Goal: Find specific fact: Find contact information

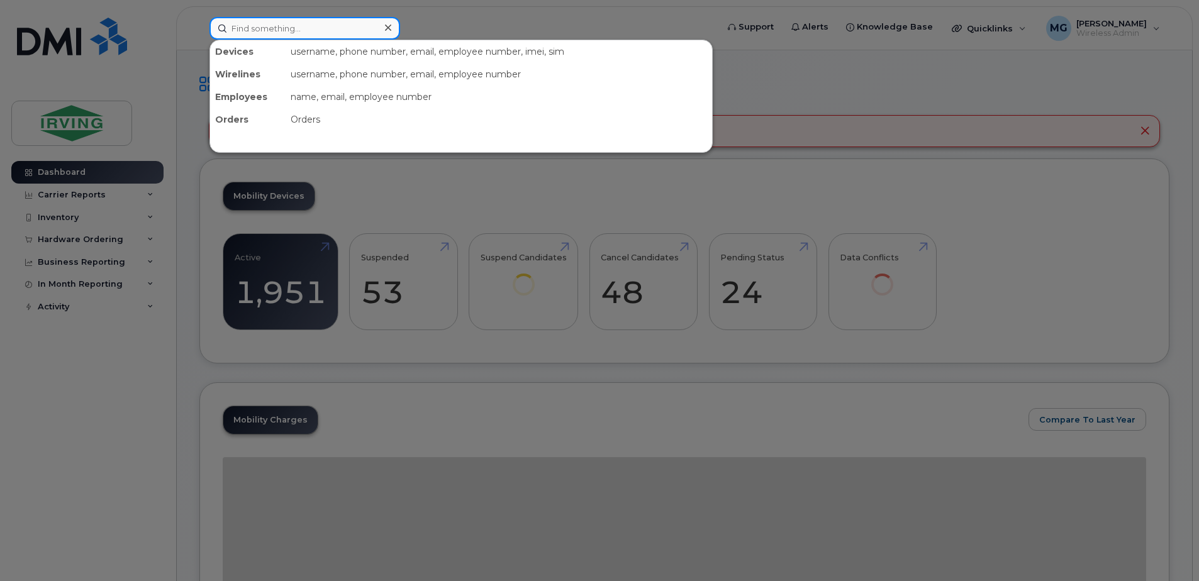
click at [247, 23] on input at bounding box center [304, 28] width 191 height 23
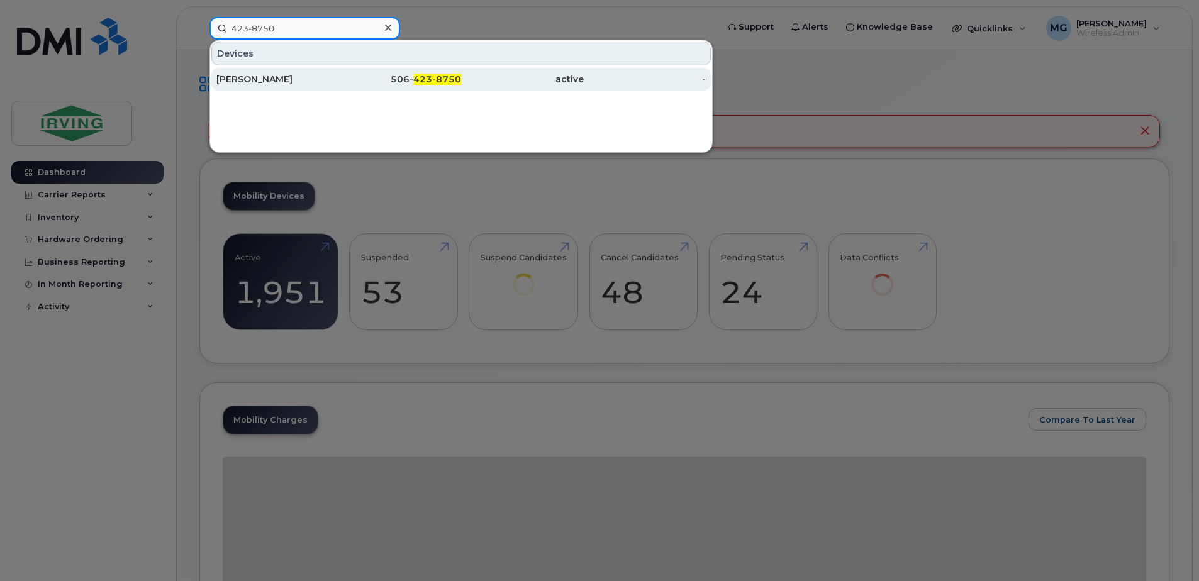
type input "423-8750"
click at [317, 81] on div "[PERSON_NAME]" at bounding box center [277, 79] width 123 height 13
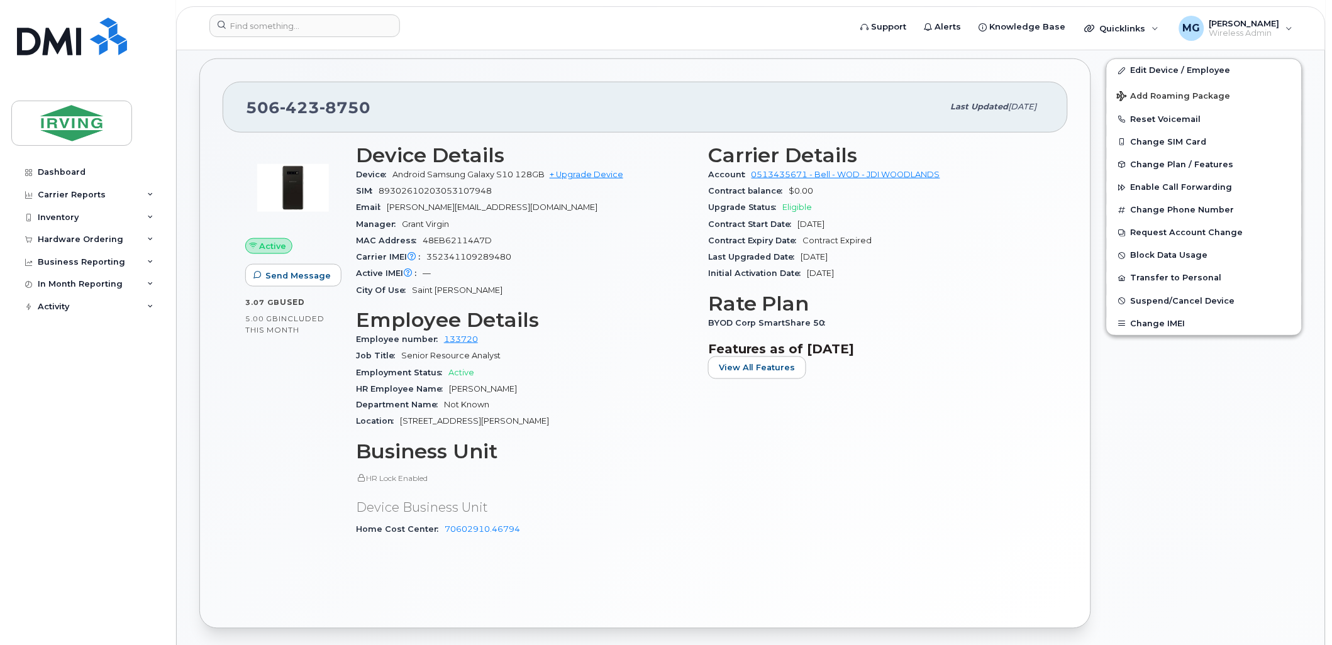
scroll to position [349, 0]
